Goal: Find specific page/section: Find specific page/section

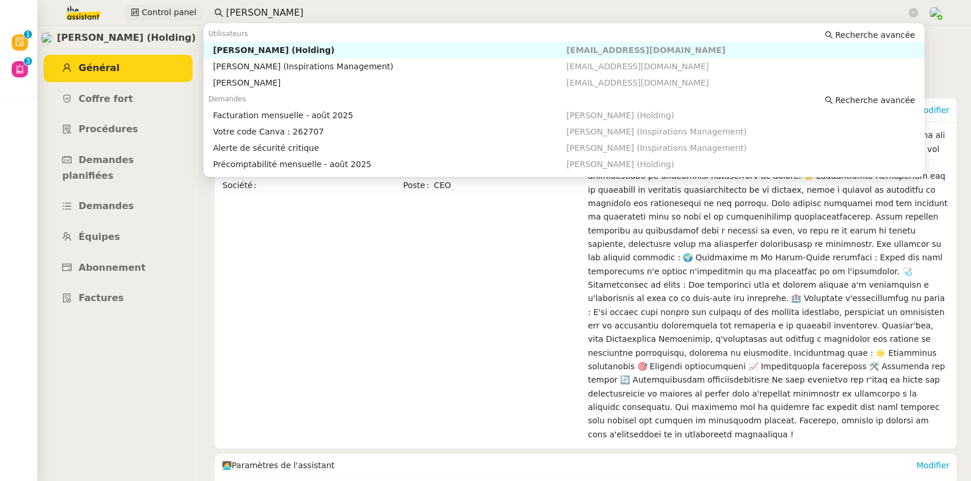
drag, startPoint x: 252, startPoint y: 7, endPoint x: 196, endPoint y: 6, distance: 55.3
click at [199, 6] on div "Control panel [PERSON_NAME]" at bounding box center [485, 13] width 913 height 26
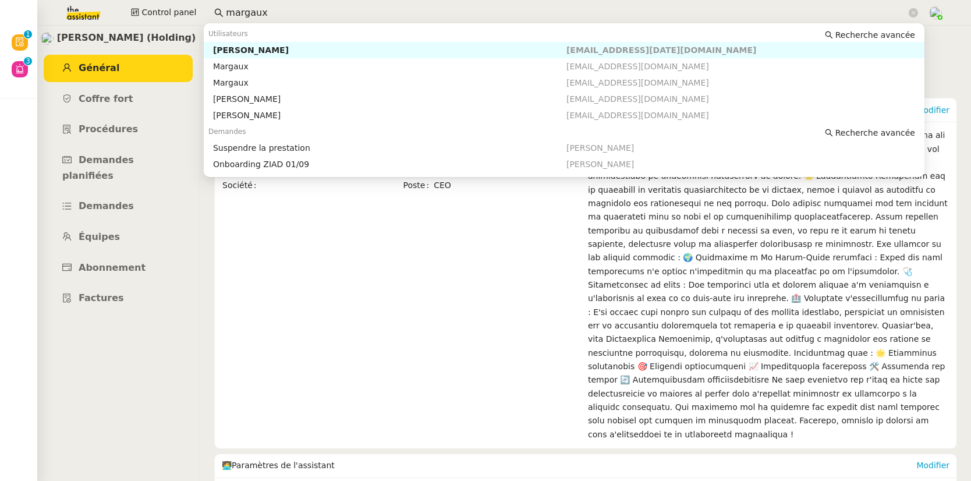
type input "margaux"
click at [257, 43] on nz-auto-optgroup "Utilisateurs Recherche avancée [PERSON_NAME] [EMAIL_ADDRESS][DATE][DOMAIN_NAME]…" at bounding box center [564, 75] width 721 height 98
click at [257, 43] on nz-auto-option "[PERSON_NAME] [EMAIL_ADDRESS][DATE][DOMAIN_NAME]" at bounding box center [564, 50] width 721 height 16
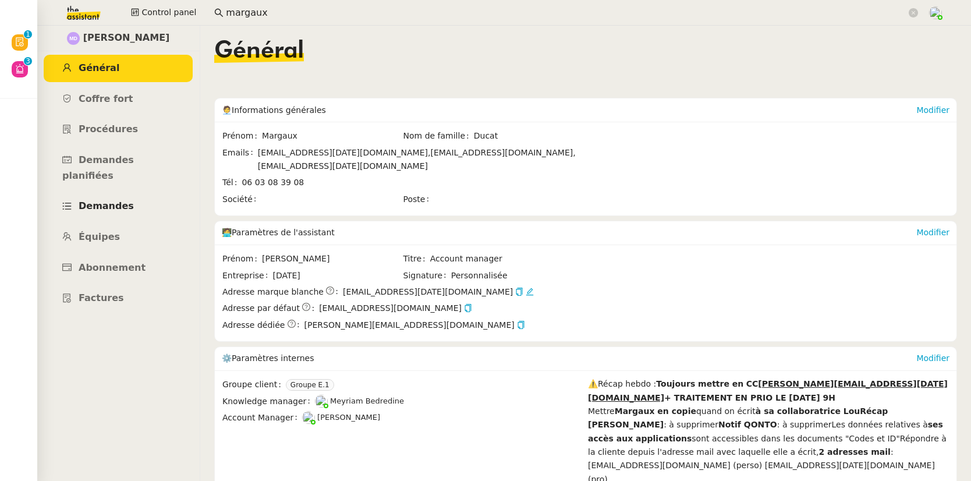
click at [112, 200] on span "Demandes" at bounding box center [106, 205] width 55 height 11
